Goal: Task Accomplishment & Management: Use online tool/utility

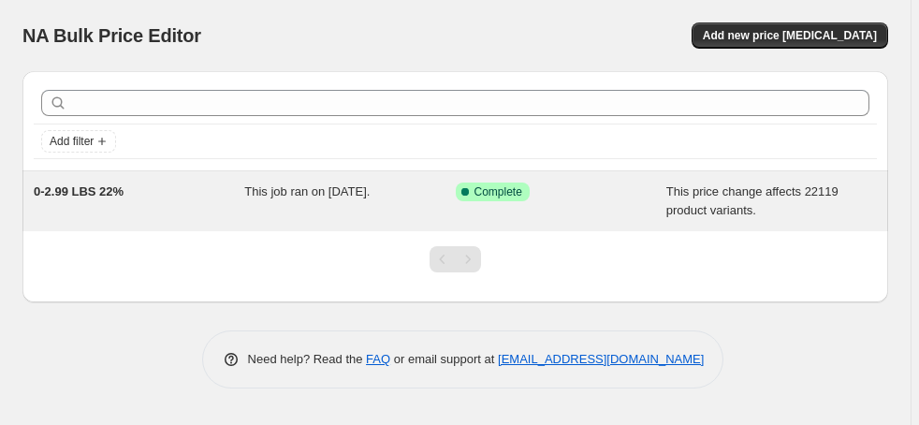
click at [67, 196] on span "0-2.99 LBS 22%" at bounding box center [79, 191] width 90 height 14
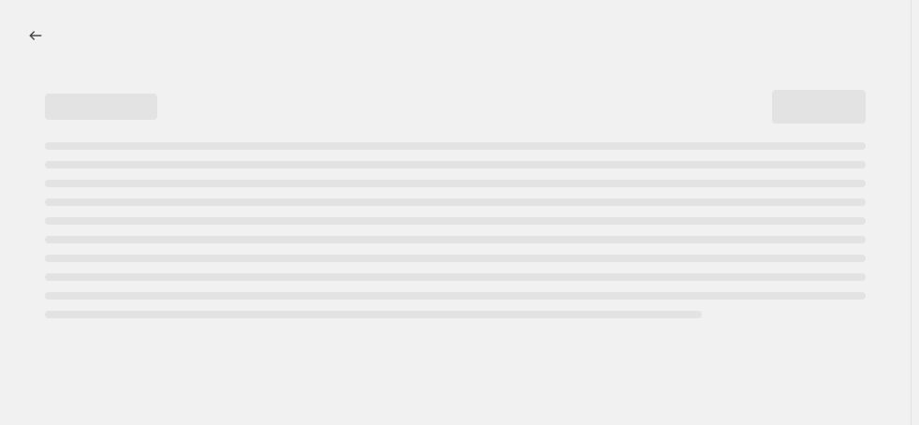
select select "margin"
select select "no_change"
select select "not_equal"
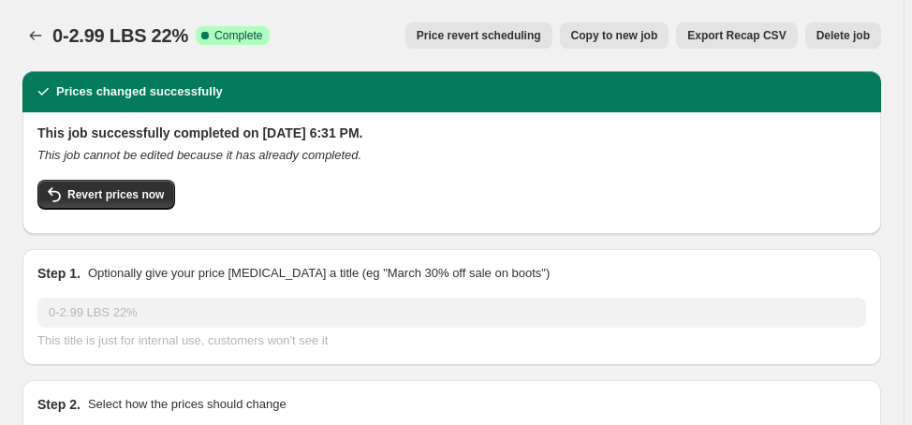
select select "vendor"
select select "collection"
click at [632, 35] on span "Copy to new job" at bounding box center [614, 35] width 87 height 15
select select "margin"
select select "no_change"
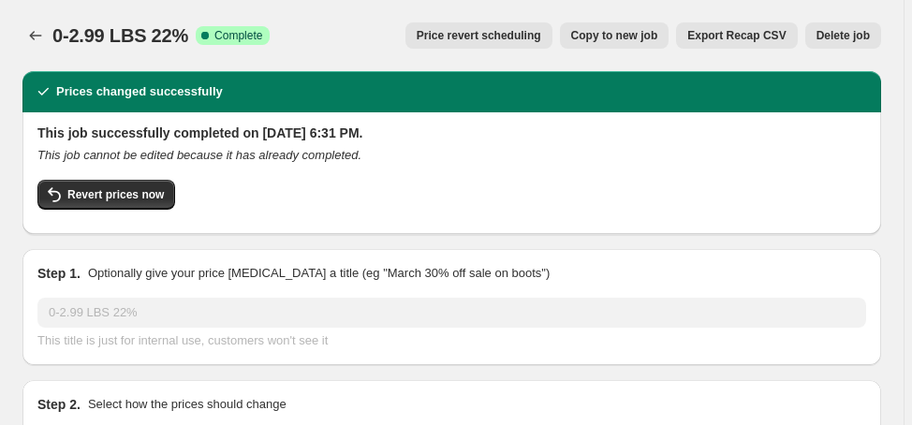
select select "vendor"
select select "not_equal"
select select "collection"
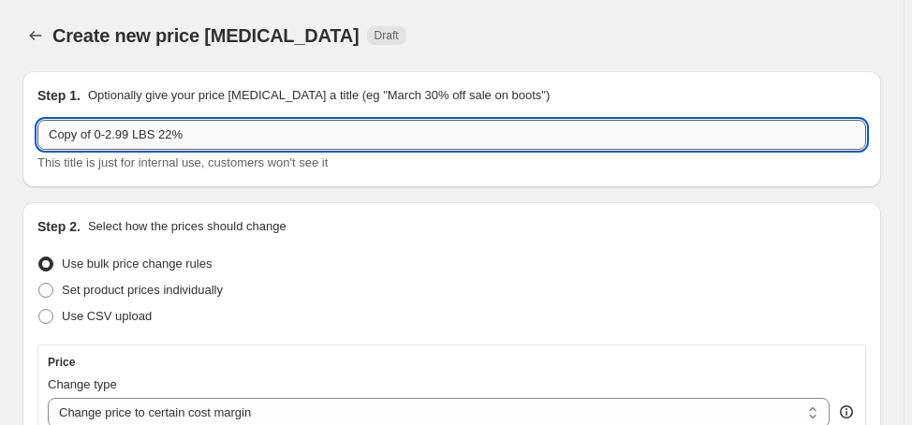
click at [345, 126] on input "Copy of 0-2.99 LBS 22%" at bounding box center [451, 135] width 829 height 30
paste input "3-4.99 LBS 23"
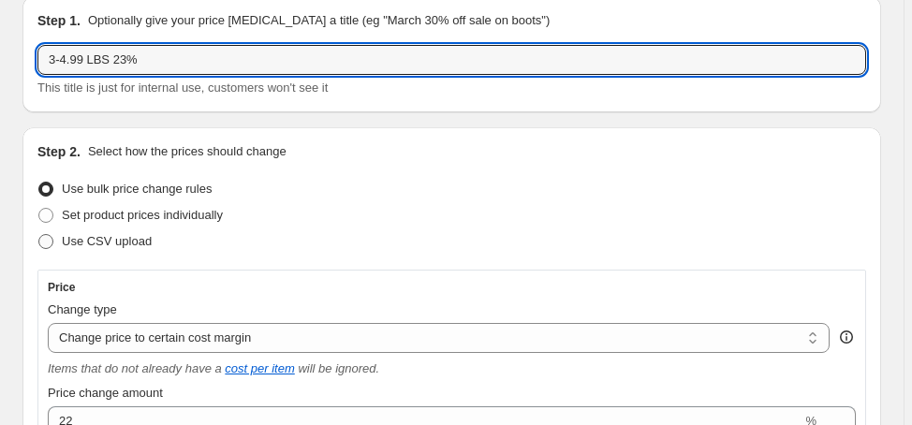
scroll to position [150, 0]
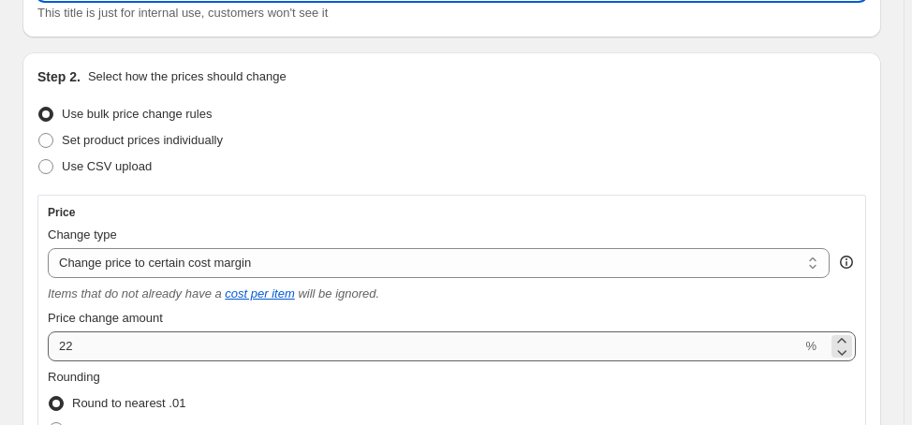
type input "3-4.99 LBS 23%"
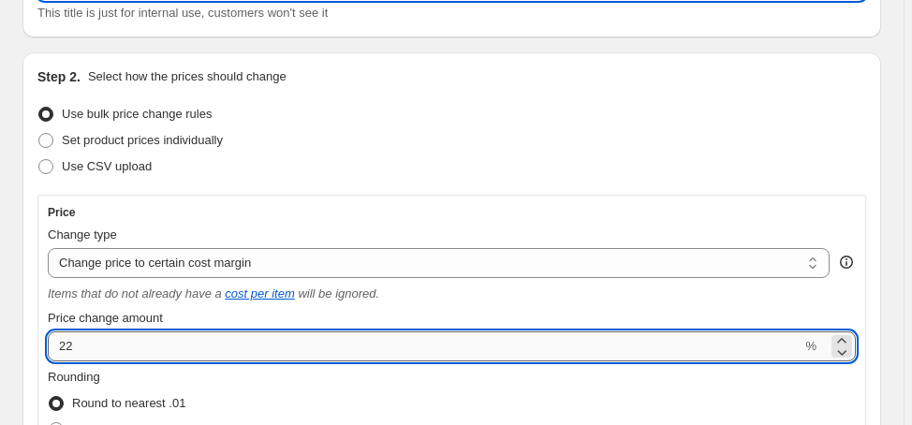
click at [76, 346] on input "22" at bounding box center [425, 346] width 754 height 30
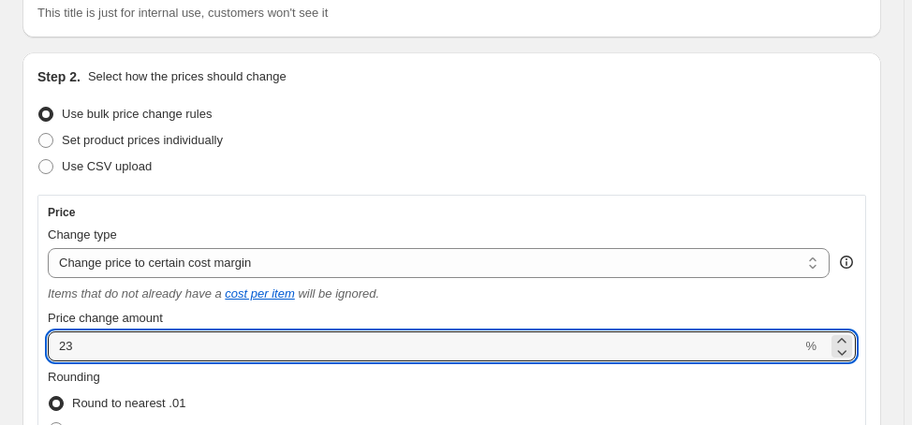
type input "23"
click at [397, 157] on div "Use CSV upload" at bounding box center [451, 167] width 829 height 26
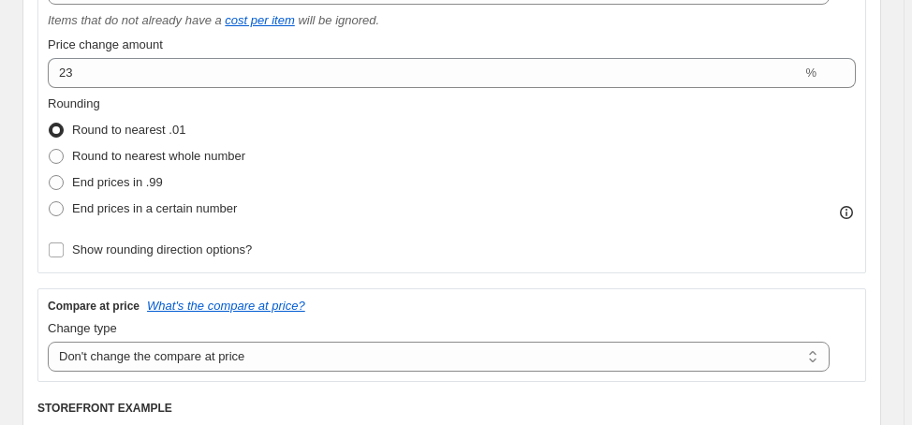
scroll to position [449, 0]
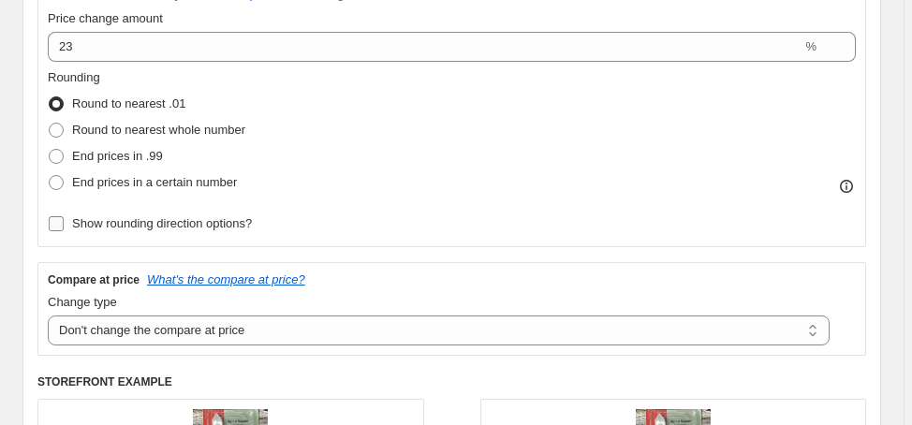
click at [251, 218] on span "Show rounding direction options?" at bounding box center [162, 223] width 180 height 14
click at [64, 218] on input "Show rounding direction options?" at bounding box center [56, 223] width 15 height 15
checkbox input "true"
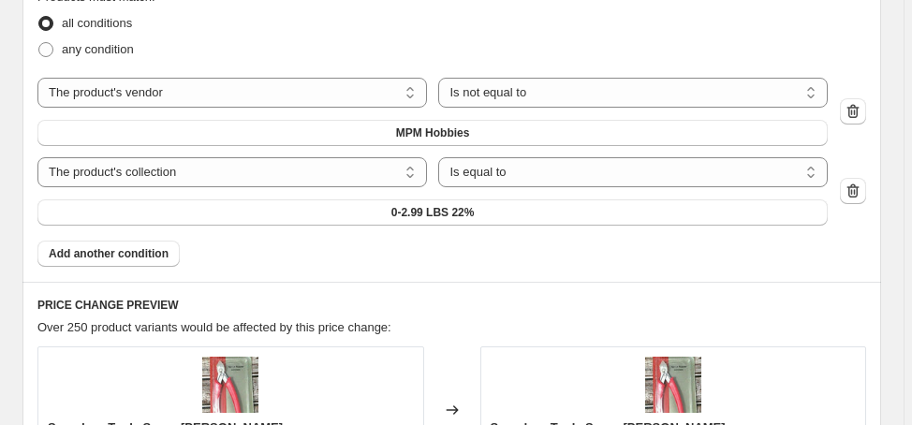
scroll to position [1423, 0]
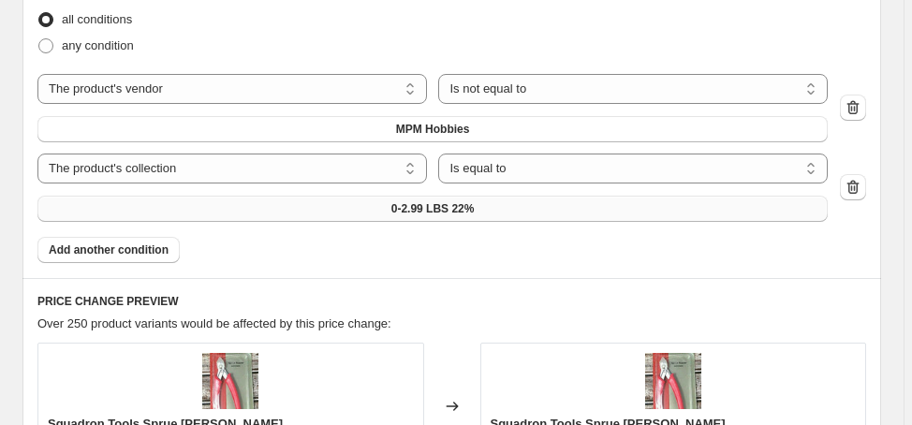
click at [262, 213] on button "0-2.99 LBS 22%" at bounding box center [432, 209] width 790 height 26
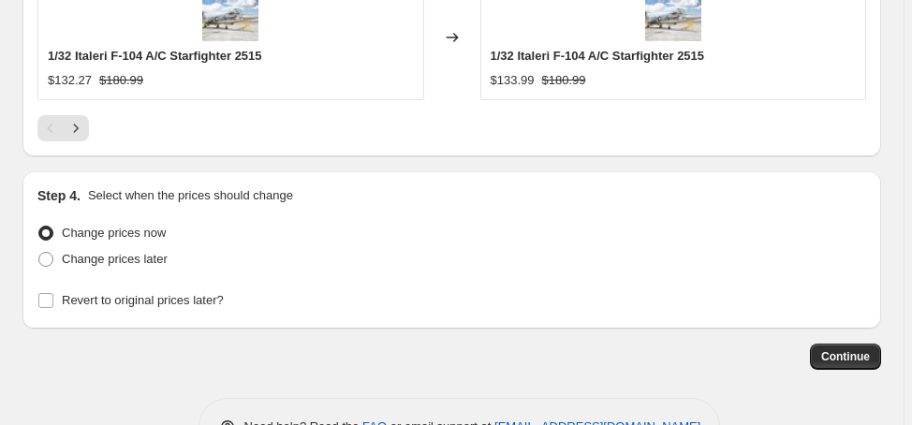
scroll to position [2311, 0]
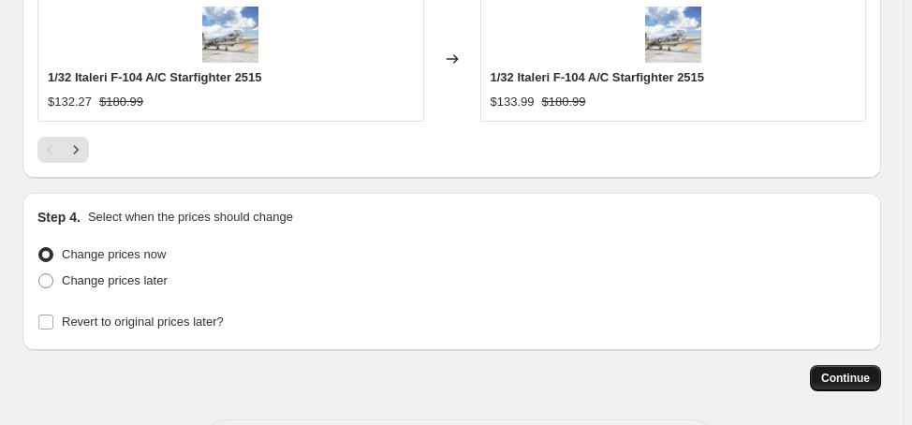
click at [847, 373] on span "Continue" at bounding box center [845, 378] width 49 height 15
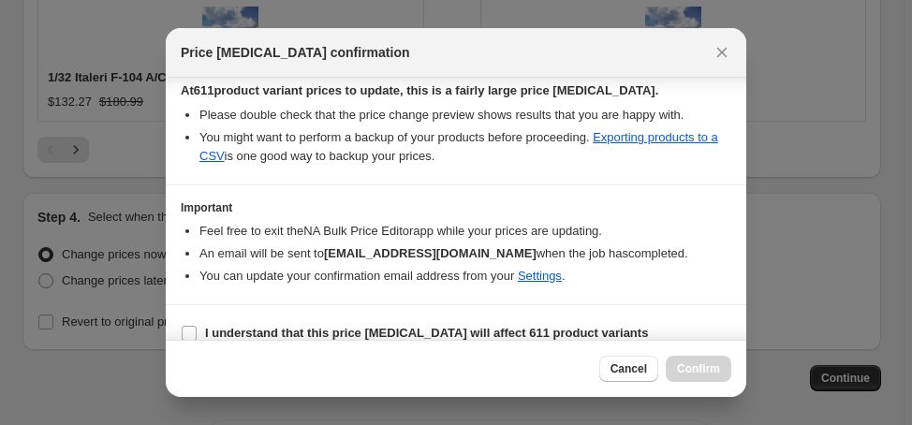
scroll to position [348, 0]
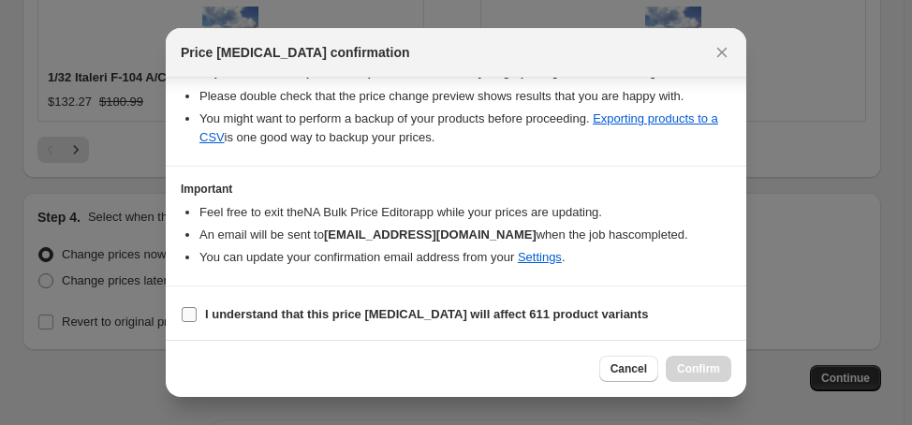
click at [191, 310] on input "I understand that this price [MEDICAL_DATA] will affect 611 product variants" at bounding box center [189, 314] width 15 height 15
checkbox input "true"
click at [712, 370] on span "Confirm" at bounding box center [698, 368] width 43 height 15
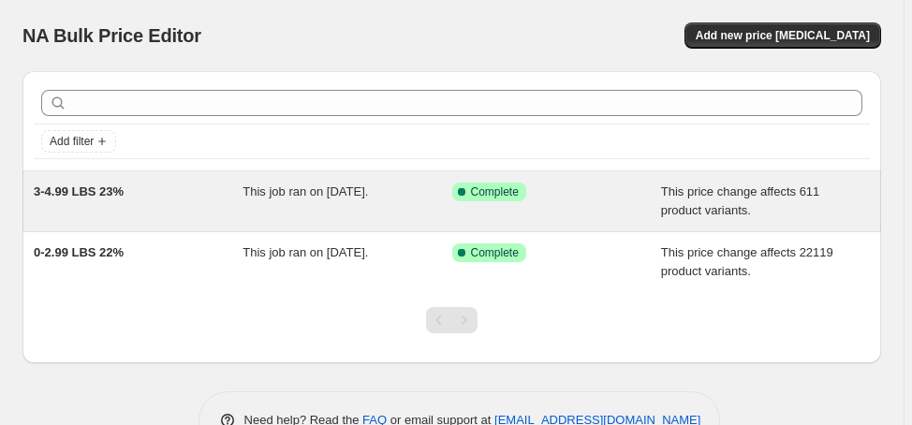
click at [97, 202] on div "3-4.99 LBS 23%" at bounding box center [138, 201] width 209 height 37
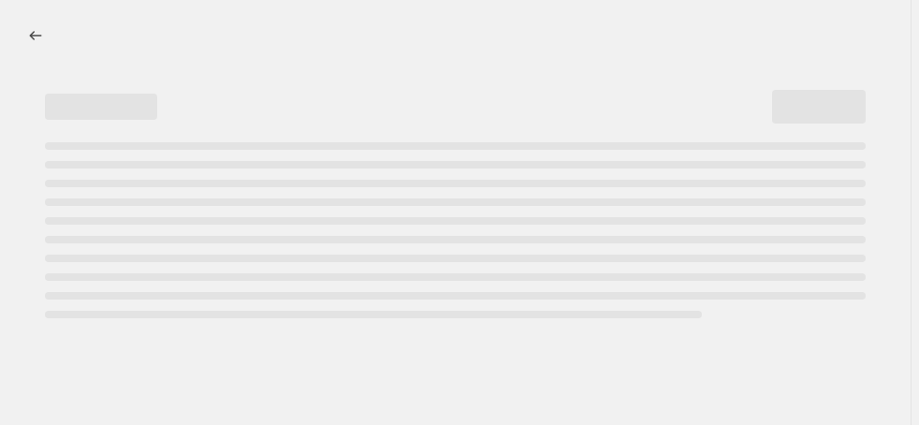
select select "margin"
select select "no_change"
select select "vendor"
select select "not_equal"
select select "collection"
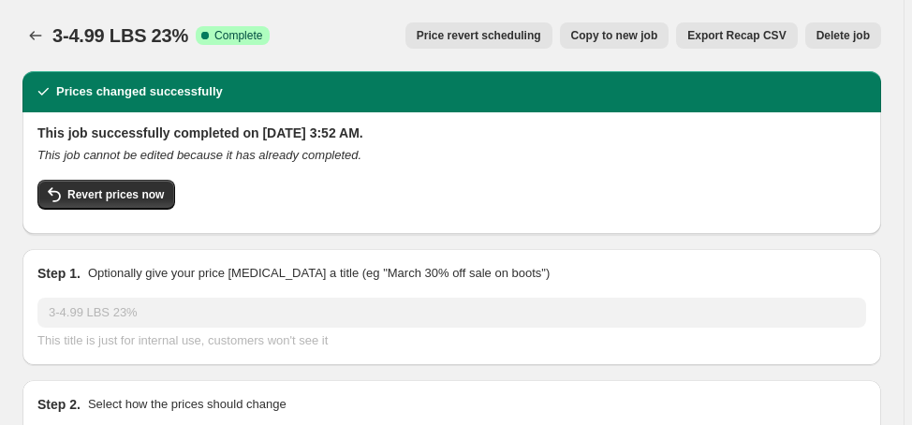
click at [639, 35] on span "Copy to new job" at bounding box center [614, 35] width 87 height 15
select select "margin"
select select "no_change"
select select "vendor"
select select "not_equal"
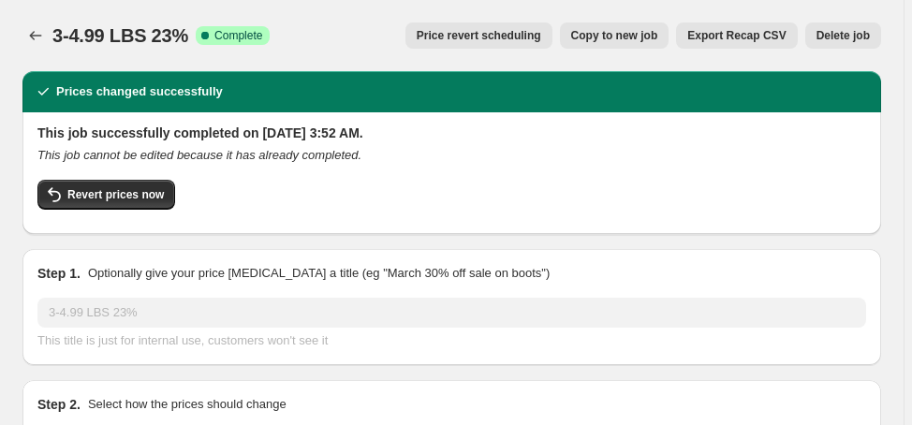
select select "collection"
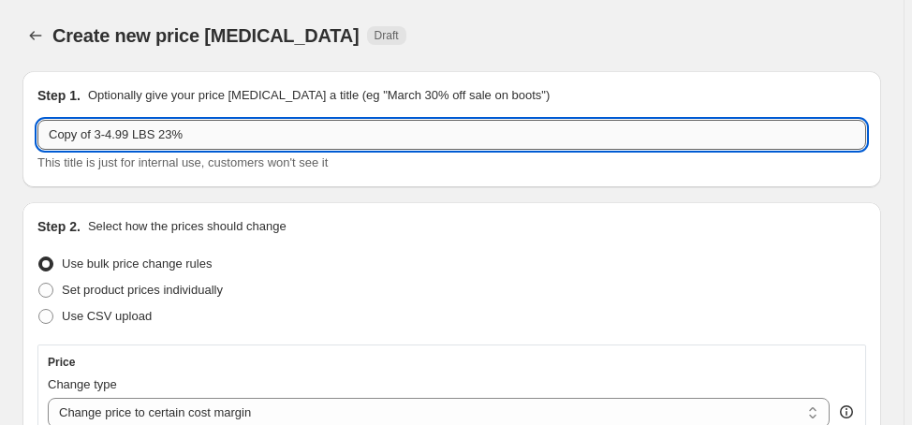
click at [193, 132] on input "Copy of 3-4.99 LBS 23%" at bounding box center [451, 135] width 829 height 30
paste input "5-6.99 LBS 24"
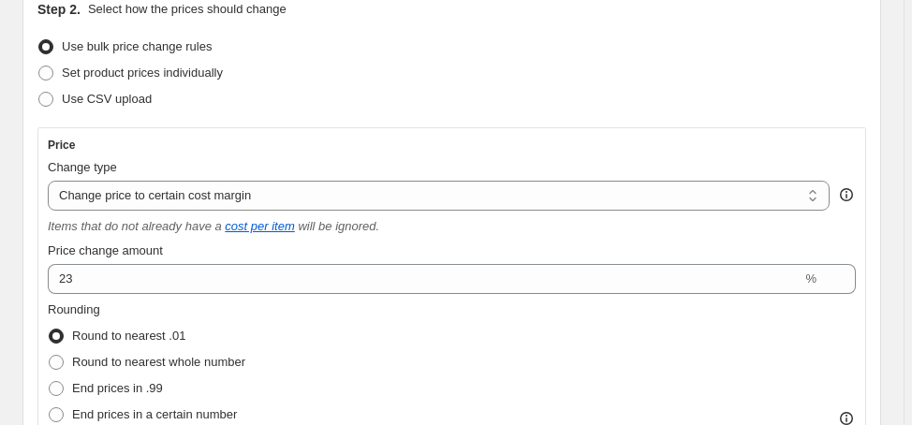
scroll to position [225, 0]
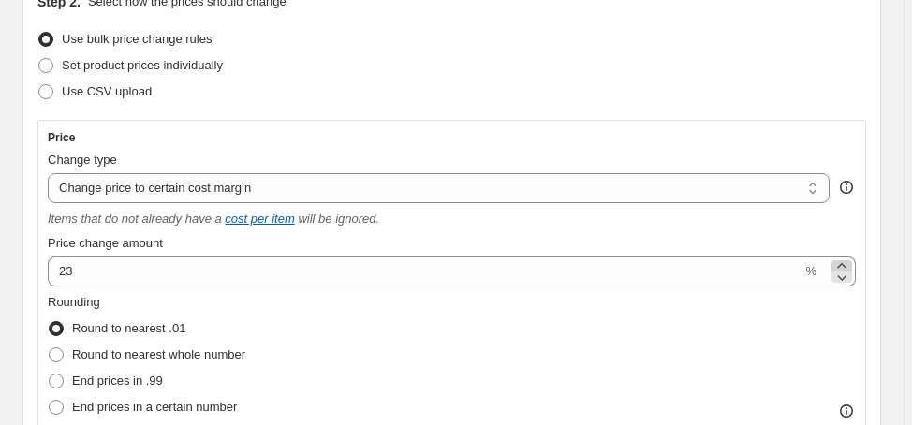
type input "5-6.99 LBS 24%"
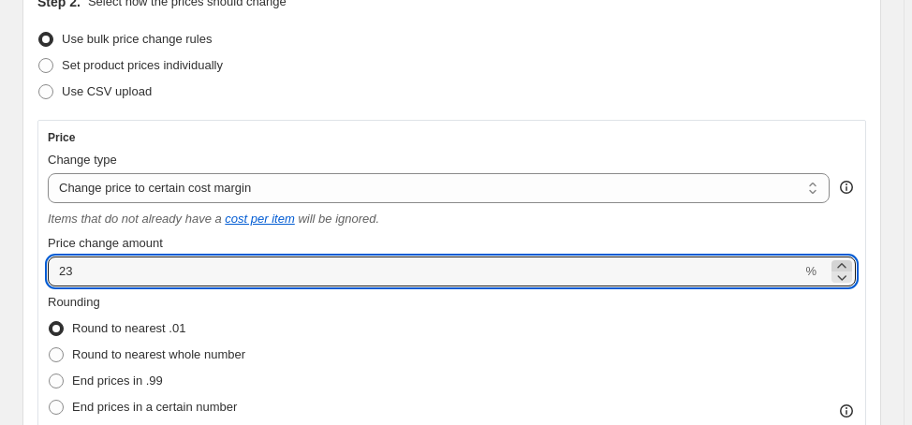
click at [845, 266] on icon at bounding box center [841, 265] width 8 height 5
type input "24"
click at [675, 331] on div "Rounding Round to nearest .01 Round to nearest whole number End prices in .99 E…" at bounding box center [452, 356] width 808 height 127
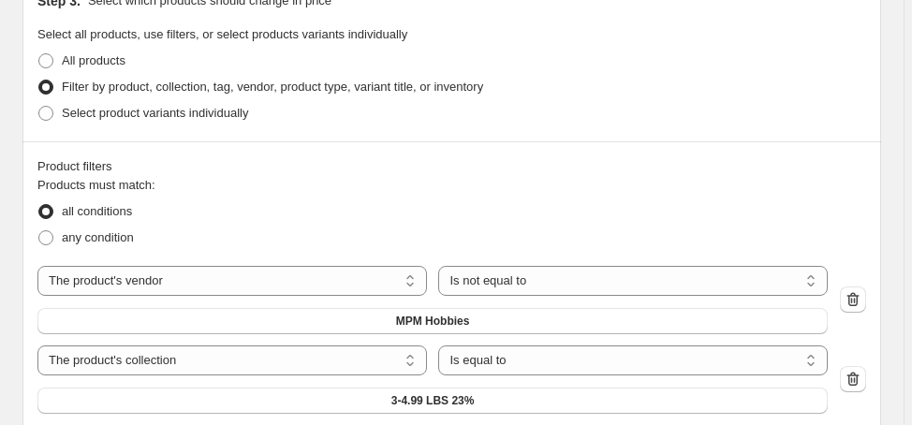
scroll to position [1273, 0]
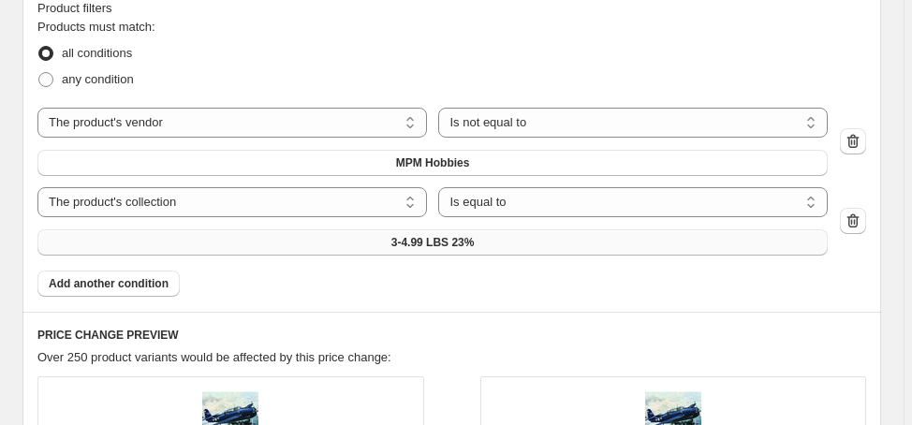
click at [438, 245] on span "3-4.99 LBS 23%" at bounding box center [432, 242] width 83 height 15
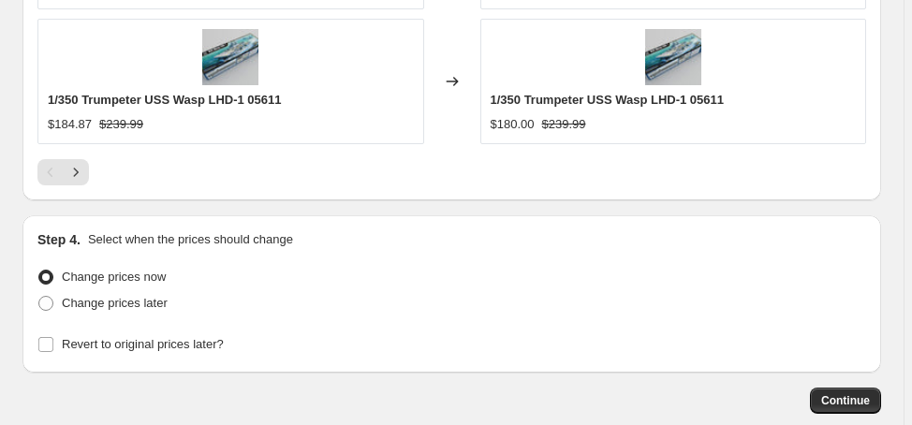
scroll to position [2269, 0]
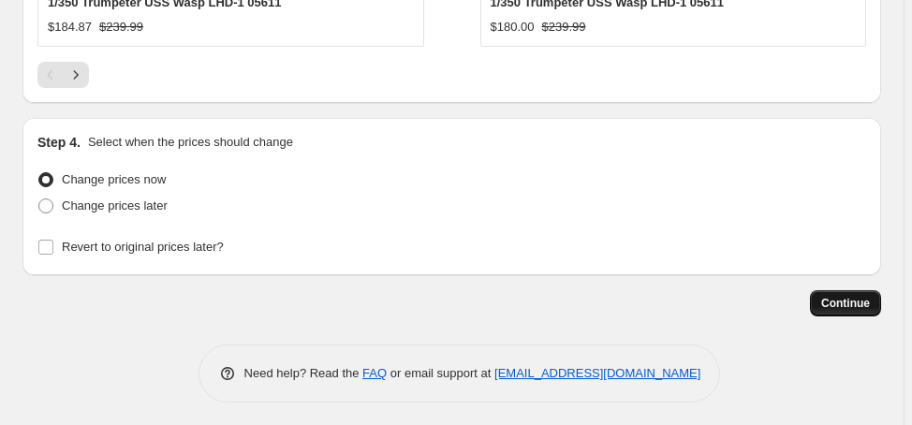
click at [867, 296] on span "Continue" at bounding box center [845, 303] width 49 height 15
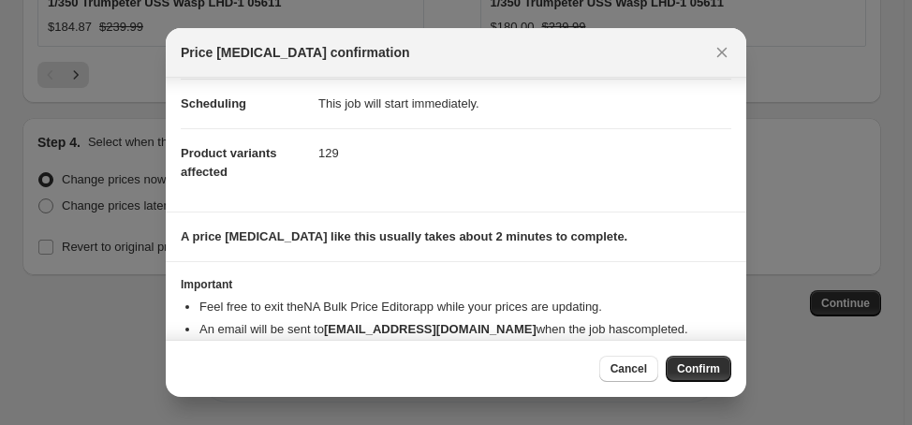
scroll to position [188, 0]
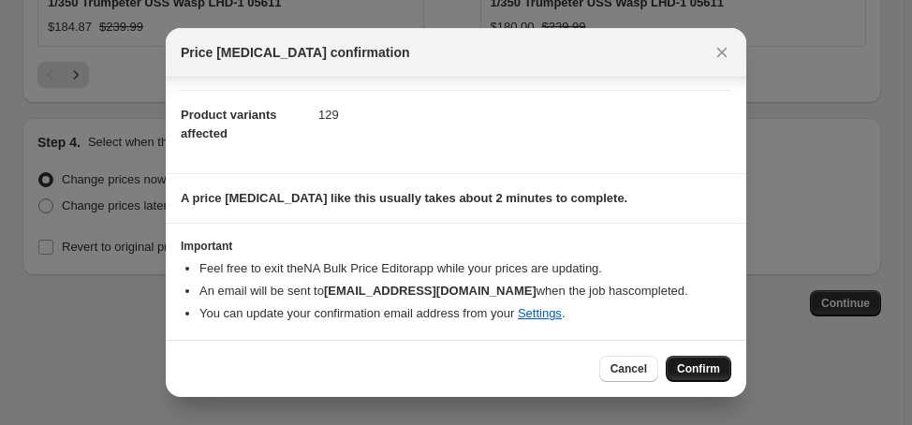
click at [702, 371] on span "Confirm" at bounding box center [698, 368] width 43 height 15
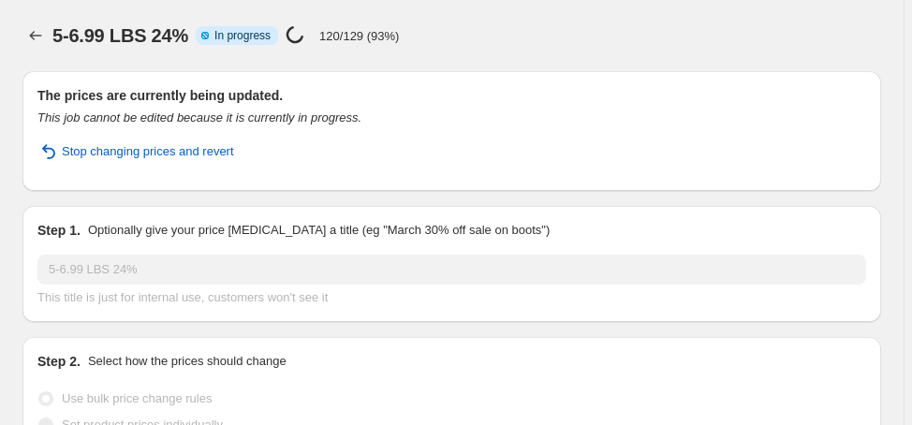
select select "margin"
select select "no_change"
select select "vendor"
select select "not_equal"
select select "collection"
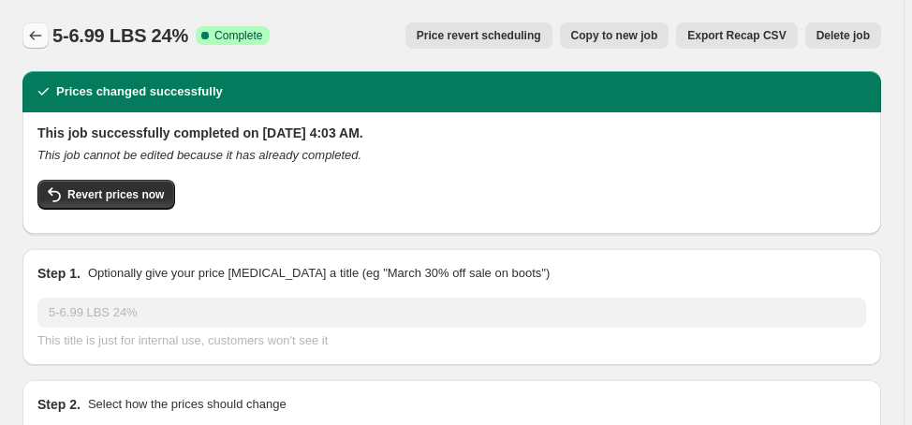
click at [33, 30] on icon "Price change jobs" at bounding box center [35, 35] width 19 height 19
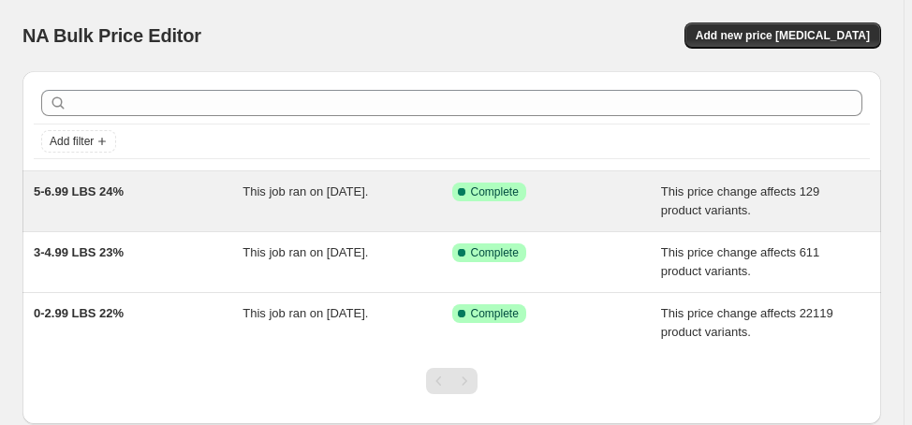
click at [91, 184] on span "5-6.99 LBS 24%" at bounding box center [79, 191] width 90 height 14
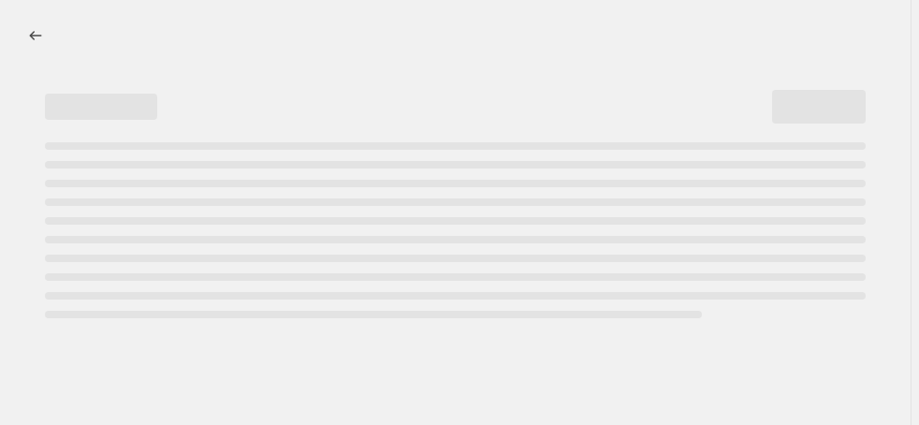
select select "margin"
select select "no_change"
select select "vendor"
select select "not_equal"
select select "collection"
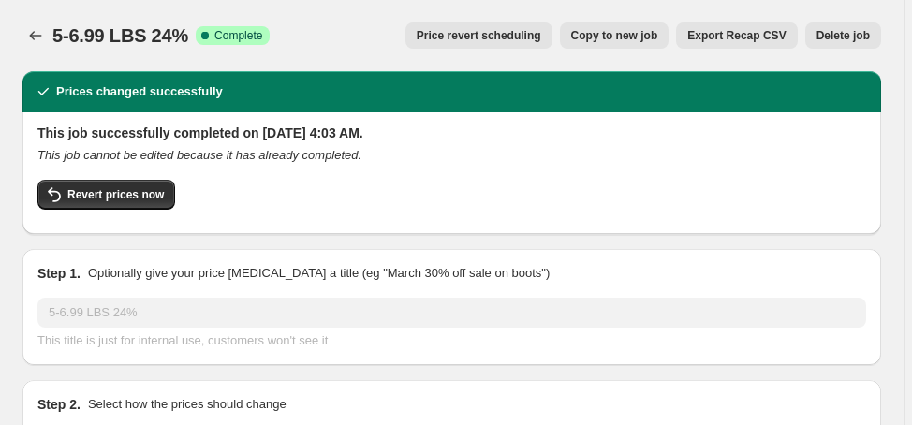
click at [641, 34] on span "Copy to new job" at bounding box center [614, 35] width 87 height 15
select select "margin"
select select "no_change"
select select "vendor"
select select "not_equal"
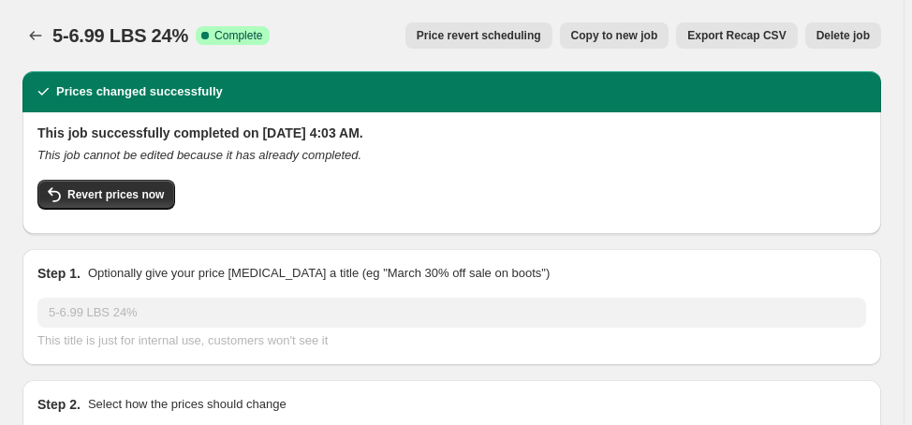
select select "collection"
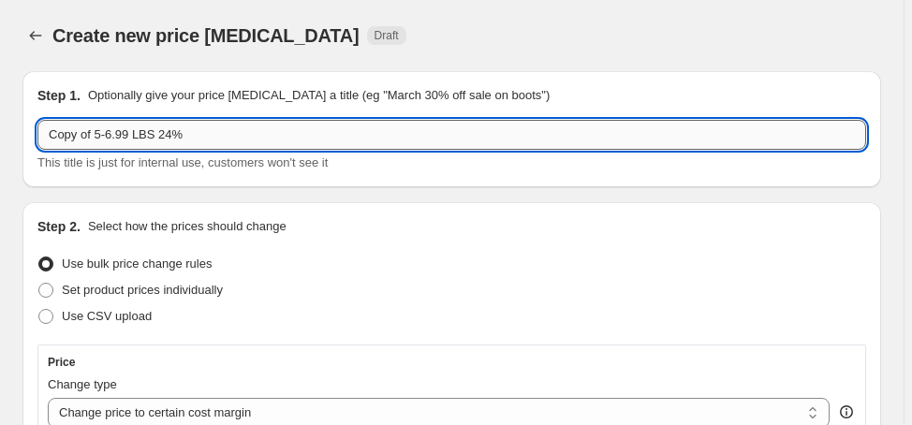
click at [211, 138] on input "Copy of 5-6.99 LBS 24%" at bounding box center [451, 135] width 829 height 30
paste input "7-9.99 LBS 25"
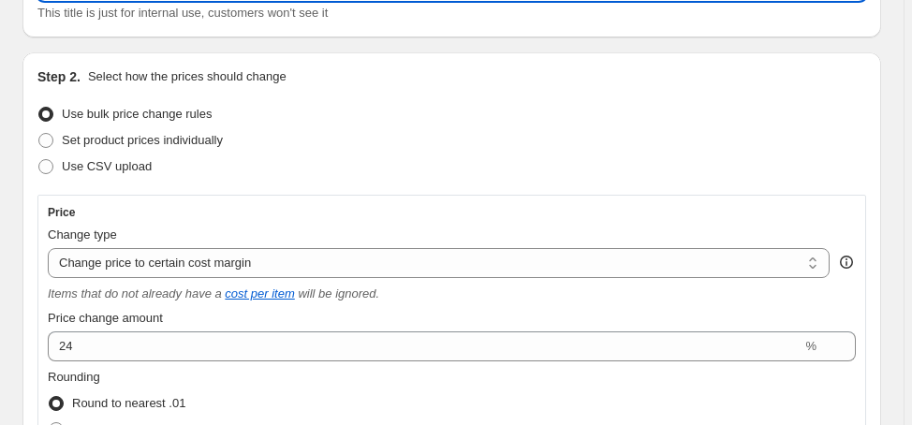
scroll to position [225, 0]
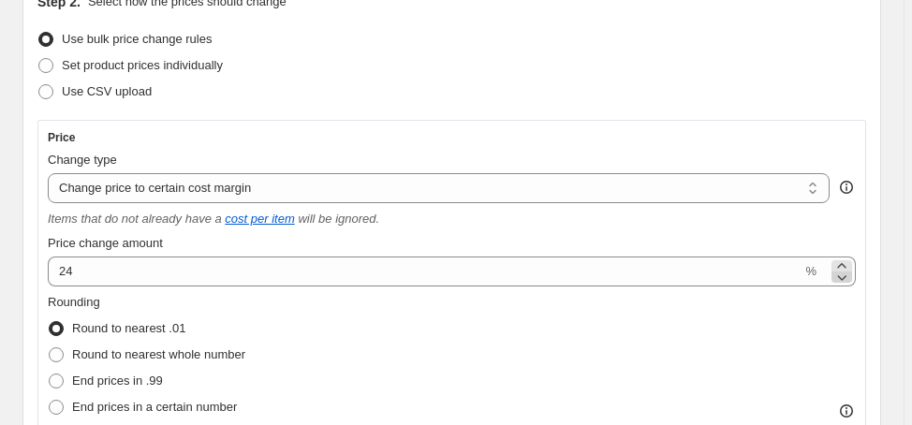
type input "7-9.99 LBS 25%"
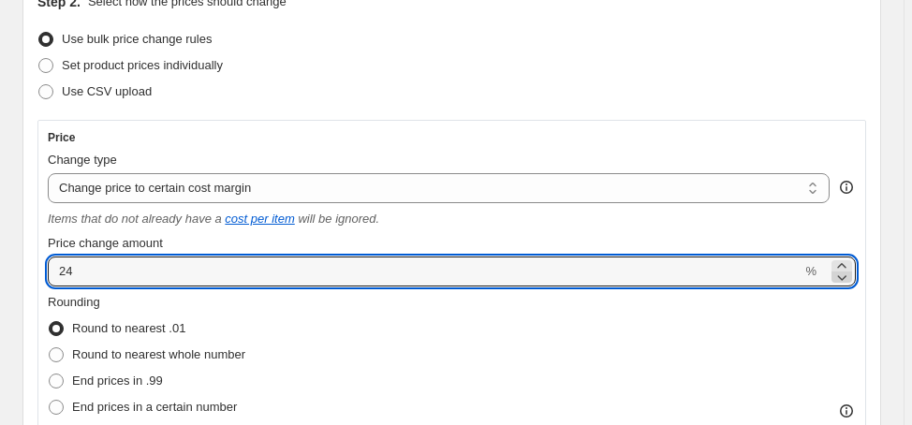
click at [851, 268] on icon at bounding box center [841, 277] width 19 height 19
click at [849, 261] on icon at bounding box center [841, 266] width 19 height 19
type input "25"
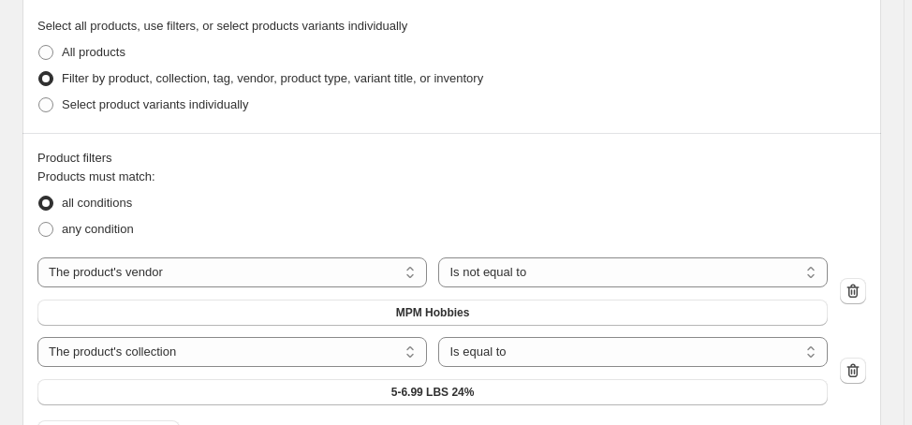
scroll to position [1273, 0]
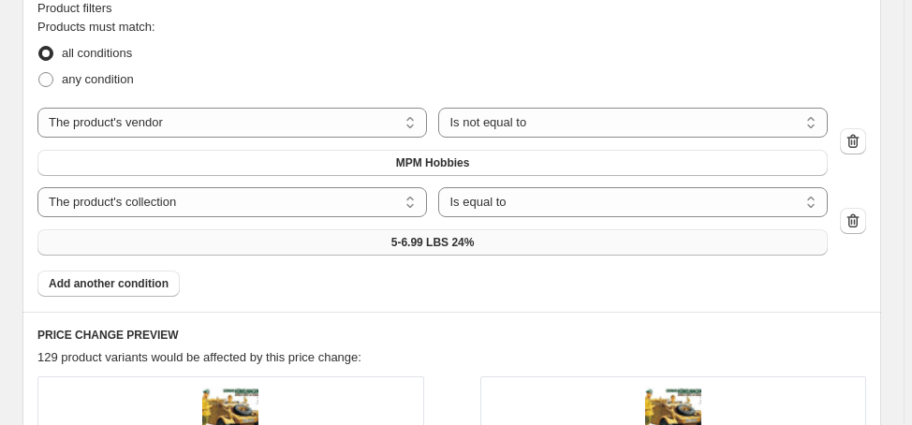
click at [392, 240] on button "5-6.99 LBS 24%" at bounding box center [432, 242] width 790 height 26
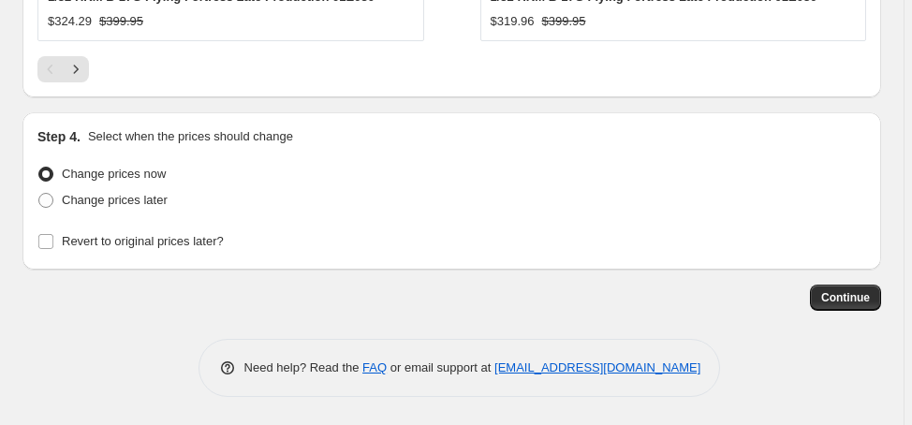
scroll to position [2307, 0]
click at [842, 302] on span "Continue" at bounding box center [845, 297] width 49 height 15
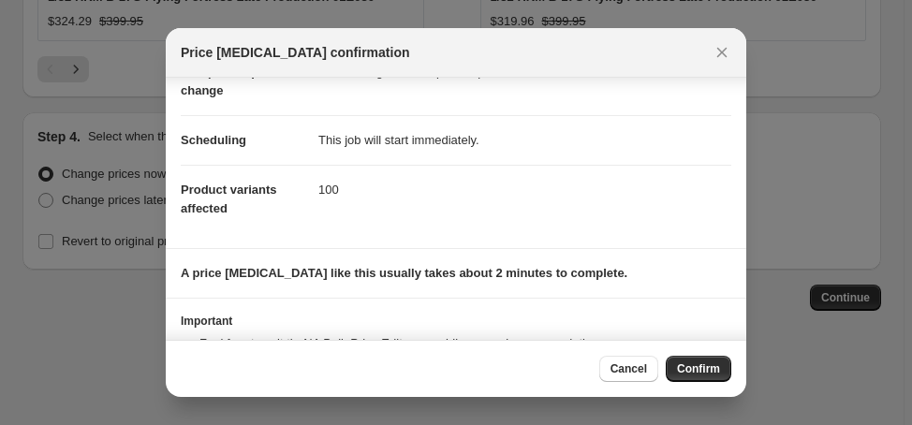
scroll to position [0, 0]
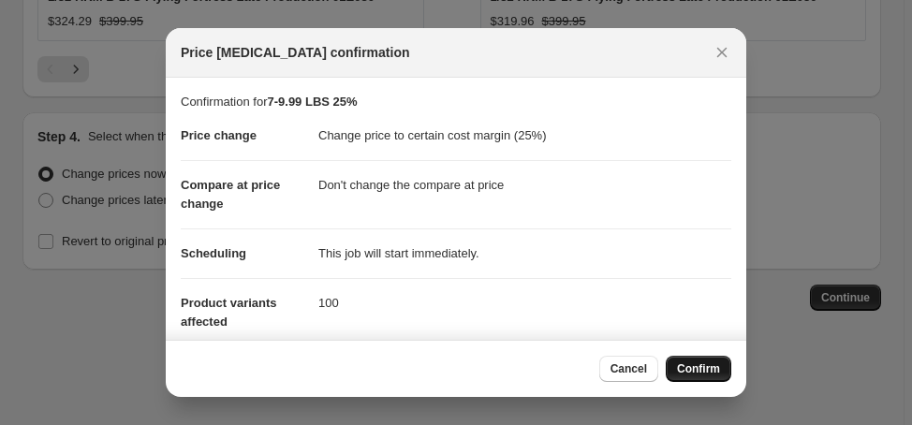
click at [688, 371] on span "Confirm" at bounding box center [698, 368] width 43 height 15
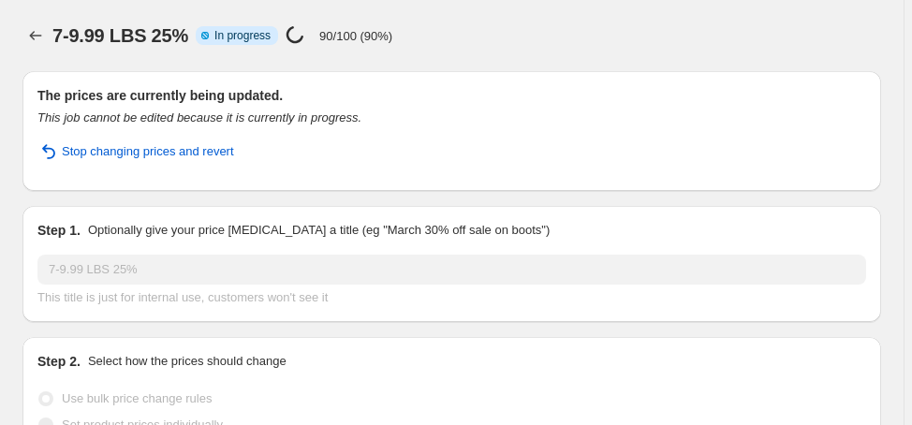
select select "margin"
select select "no_change"
select select "vendor"
select select "not_equal"
select select "collection"
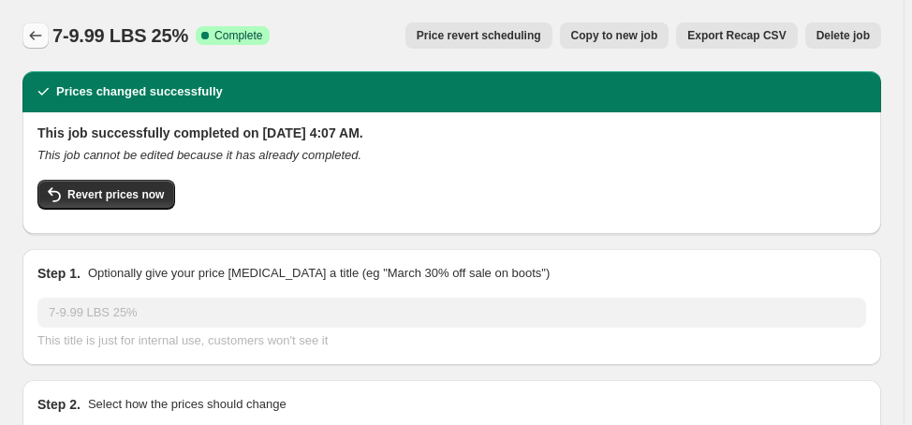
click at [39, 38] on icon "Price change jobs" at bounding box center [35, 35] width 19 height 19
